Goal: Information Seeking & Learning: Learn about a topic

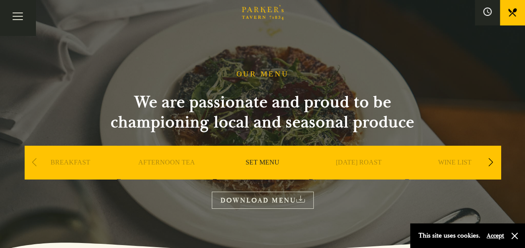
click at [497, 233] on button "Accept" at bounding box center [496, 236] width 18 height 8
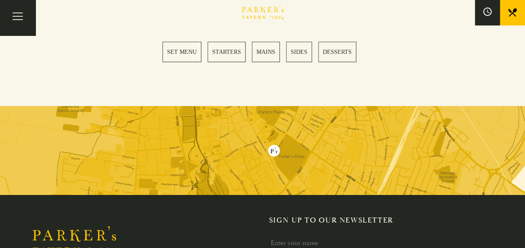
scroll to position [1319, 0]
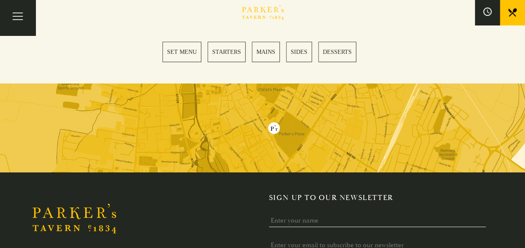
click at [271, 42] on link "MAINS" at bounding box center [266, 52] width 28 height 20
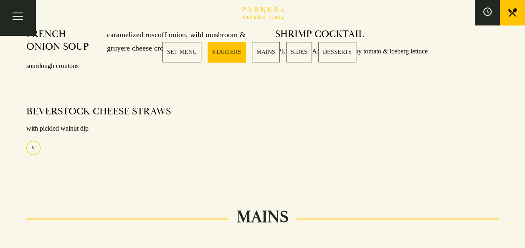
scroll to position [14, 0]
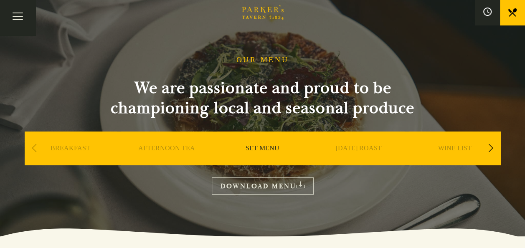
click at [491, 144] on div "Next slide" at bounding box center [490, 148] width 11 height 18
click at [455, 147] on link "A LA CARTE" at bounding box center [454, 160] width 39 height 33
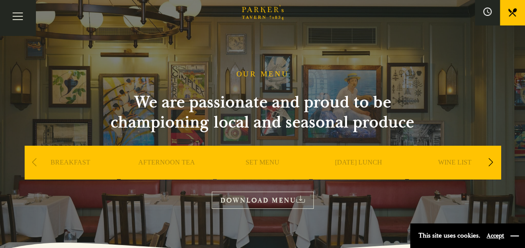
click at [515, 232] on button "button" at bounding box center [514, 236] width 8 height 8
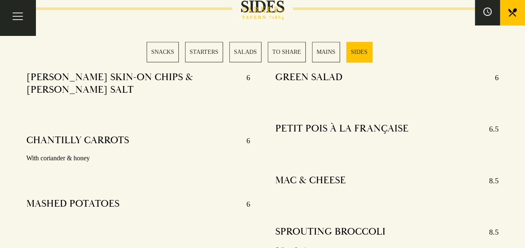
scroll to position [2061, 0]
